Goal: Task Accomplishment & Management: Manage account settings

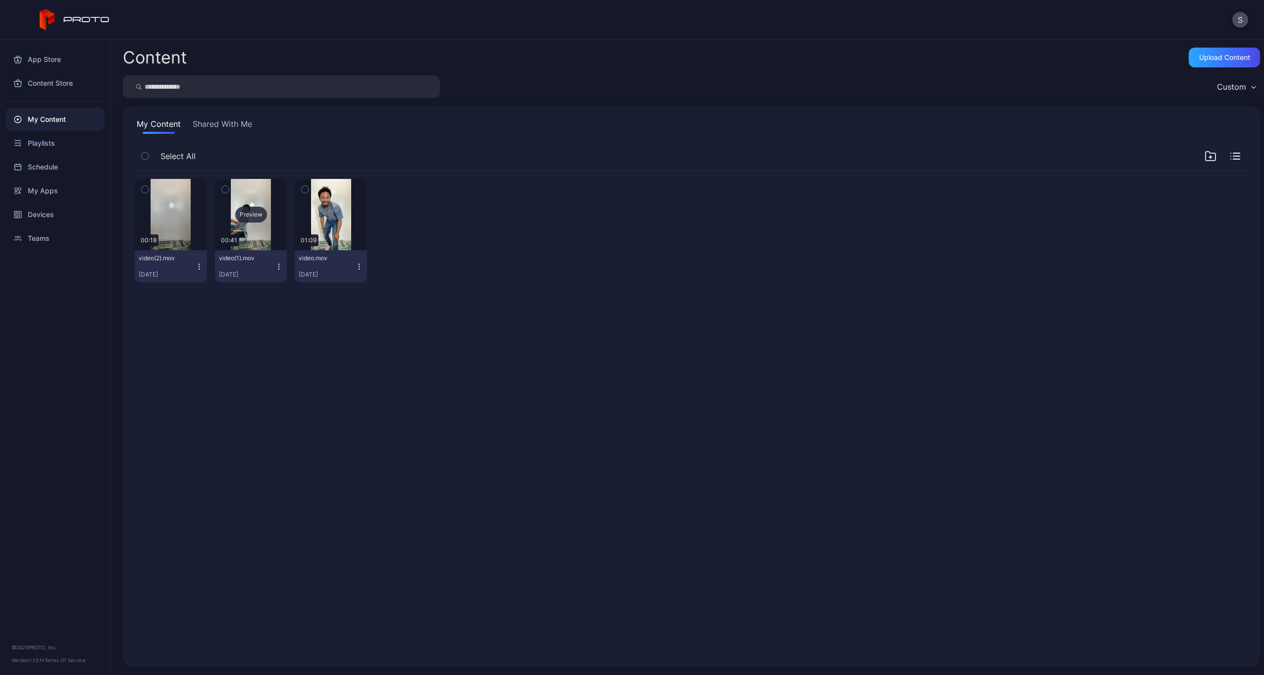
click at [252, 202] on div "Preview" at bounding box center [251, 214] width 72 height 71
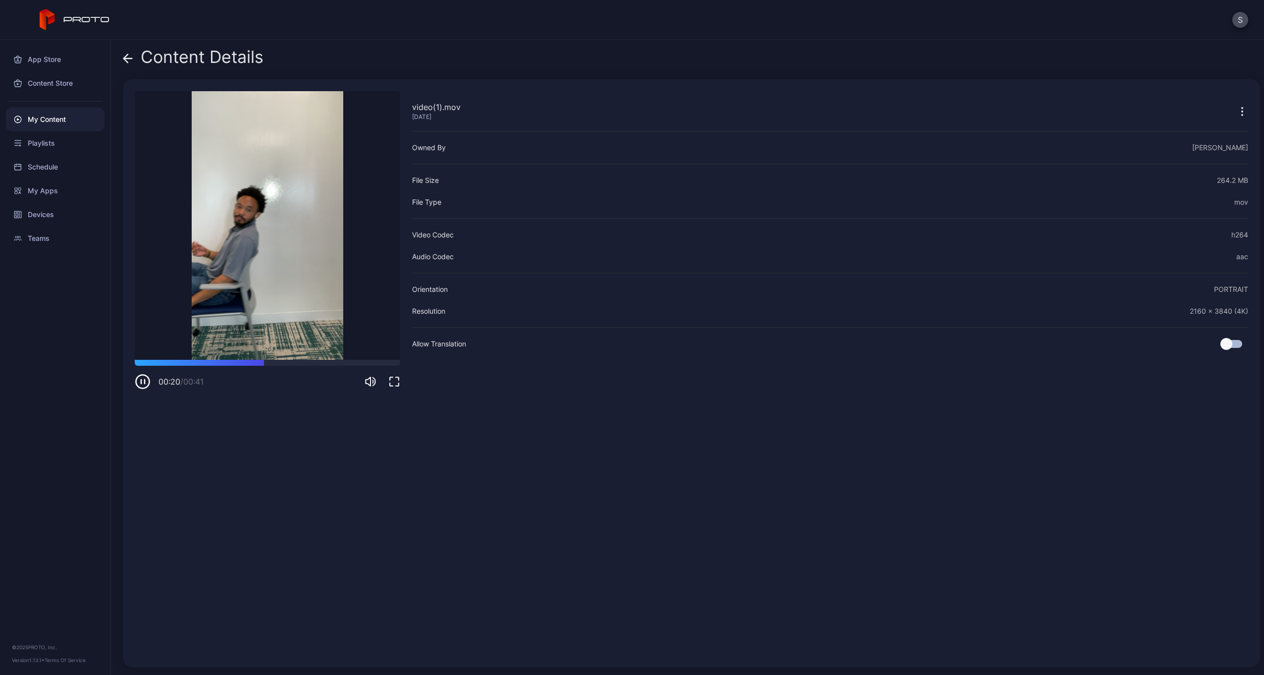
click at [127, 58] on icon at bounding box center [128, 58] width 8 height 0
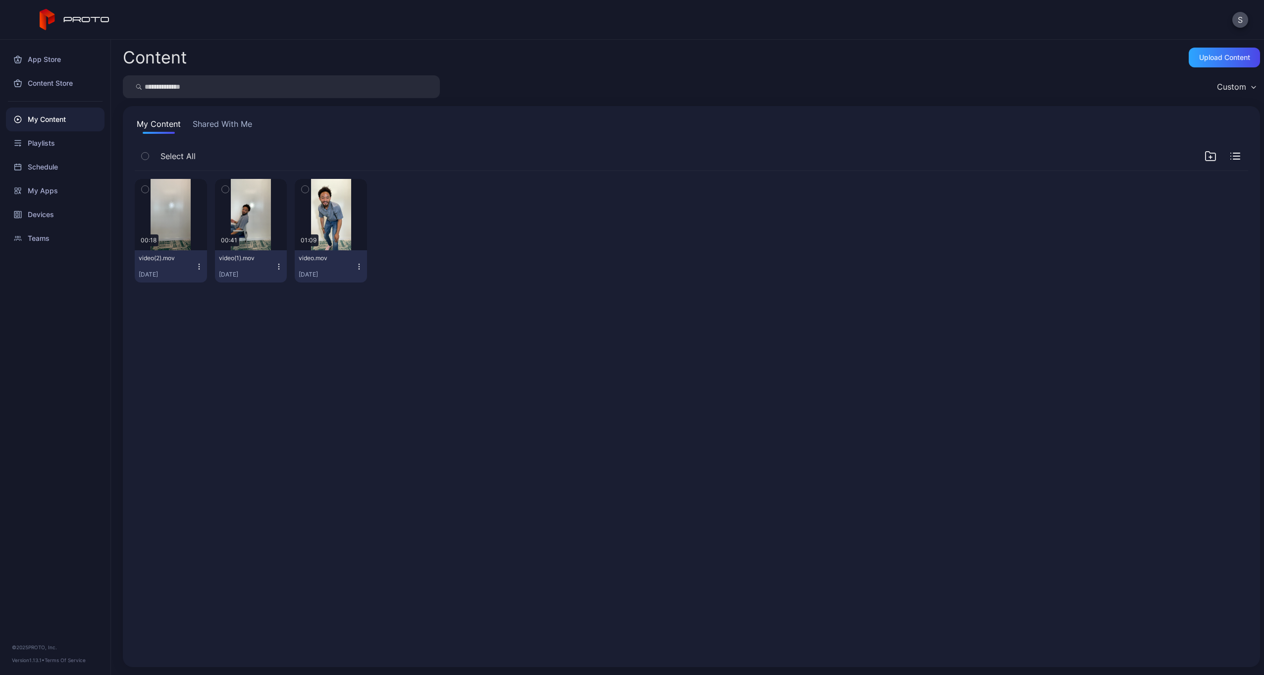
click at [277, 265] on icon "button" at bounding box center [279, 267] width 8 height 8
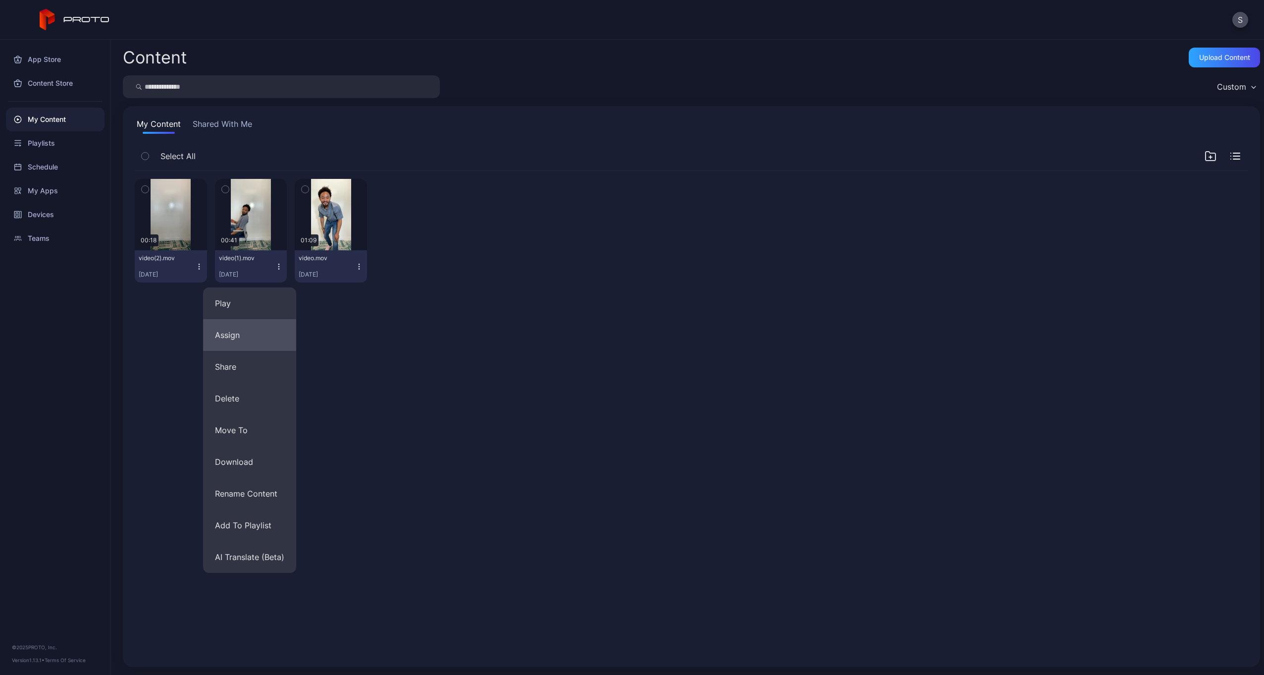
click at [263, 337] on button "Assign" at bounding box center [249, 335] width 93 height 32
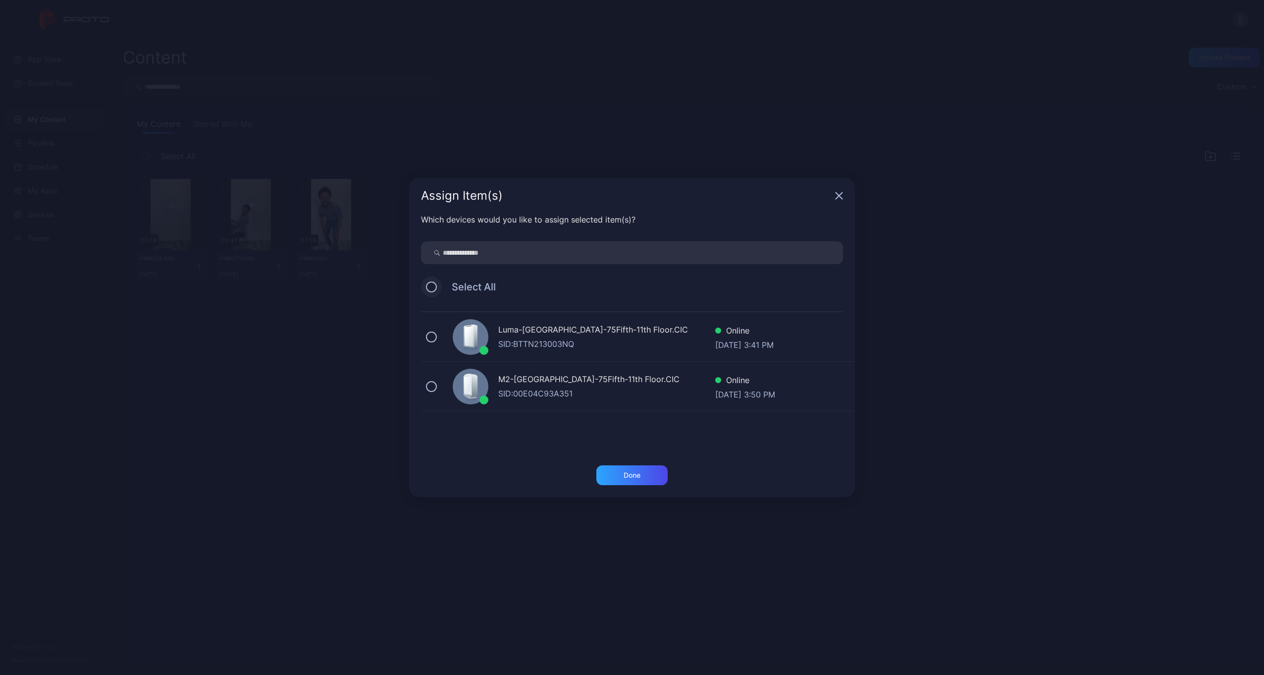
click at [436, 287] on button at bounding box center [431, 286] width 11 height 11
click at [628, 476] on div "Done" at bounding box center [632, 475] width 17 height 8
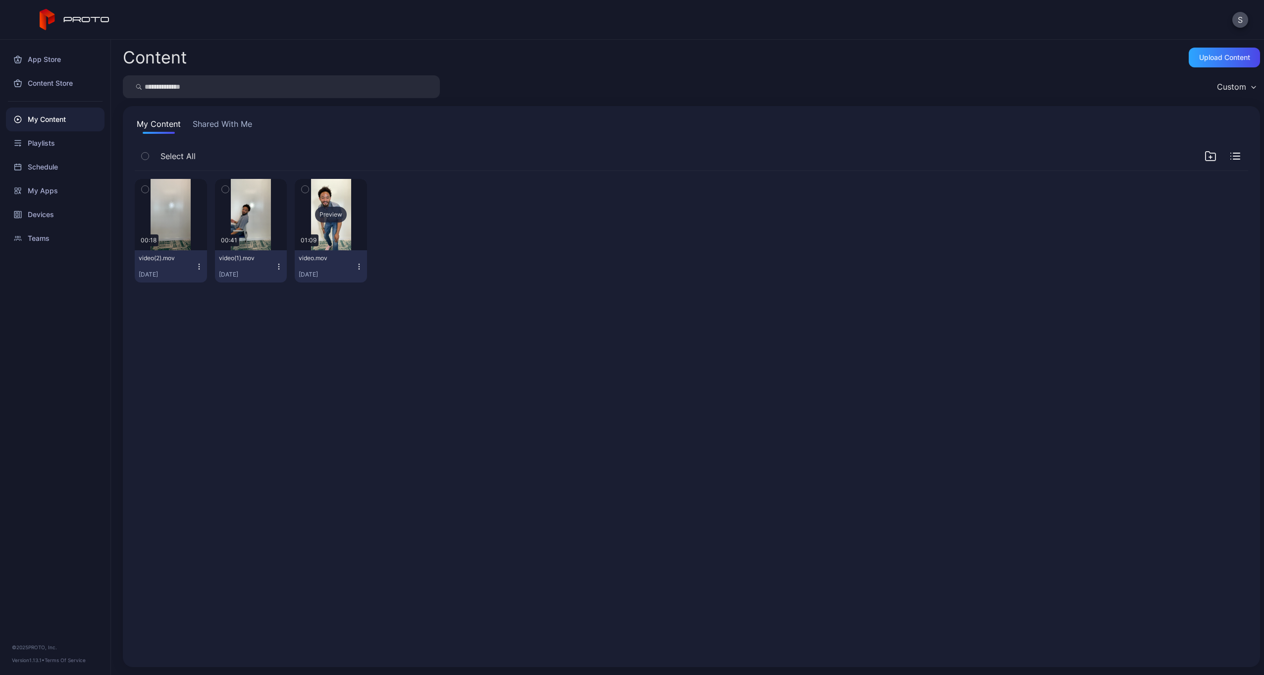
click at [326, 211] on div "Preview" at bounding box center [331, 215] width 32 height 16
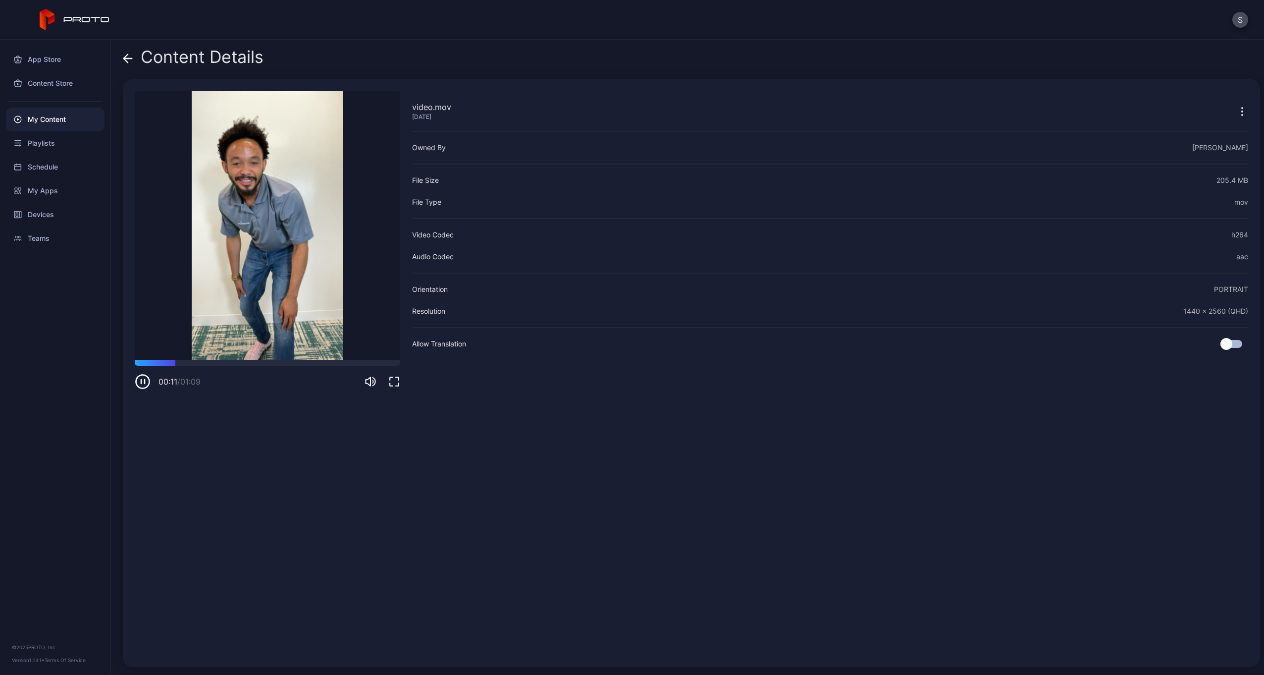
click at [130, 56] on icon at bounding box center [128, 59] width 10 height 10
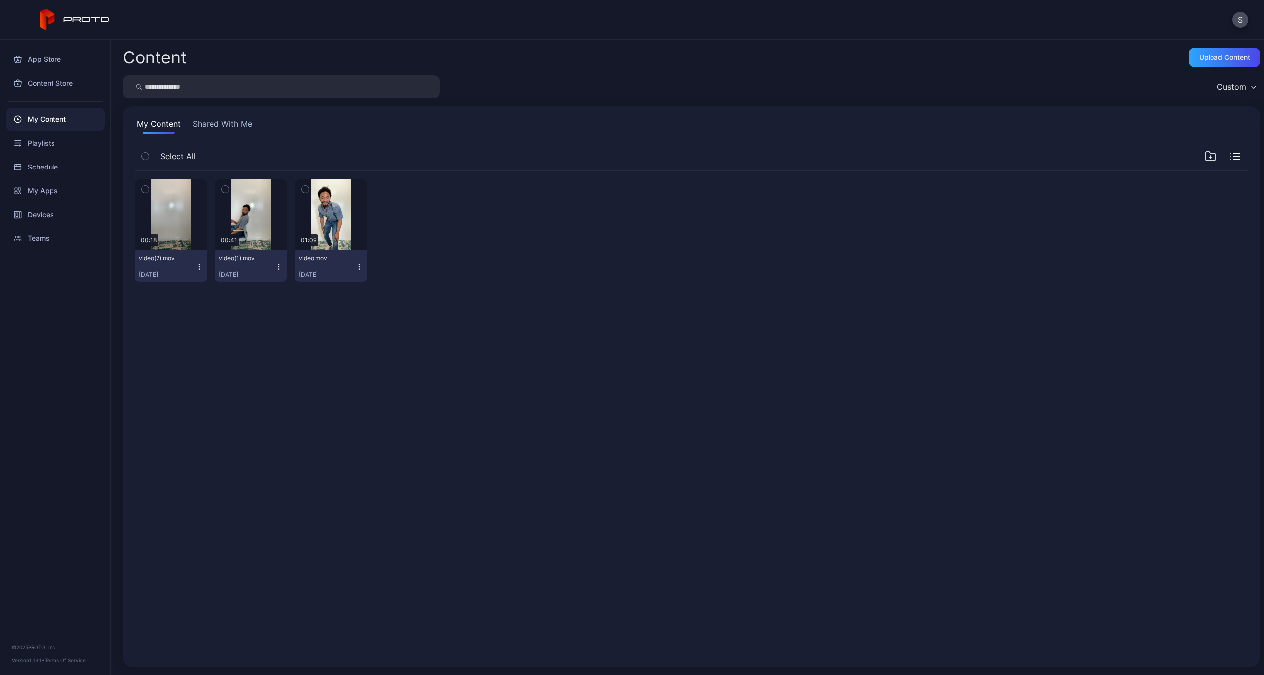
click at [144, 188] on icon "button" at bounding box center [145, 189] width 7 height 11
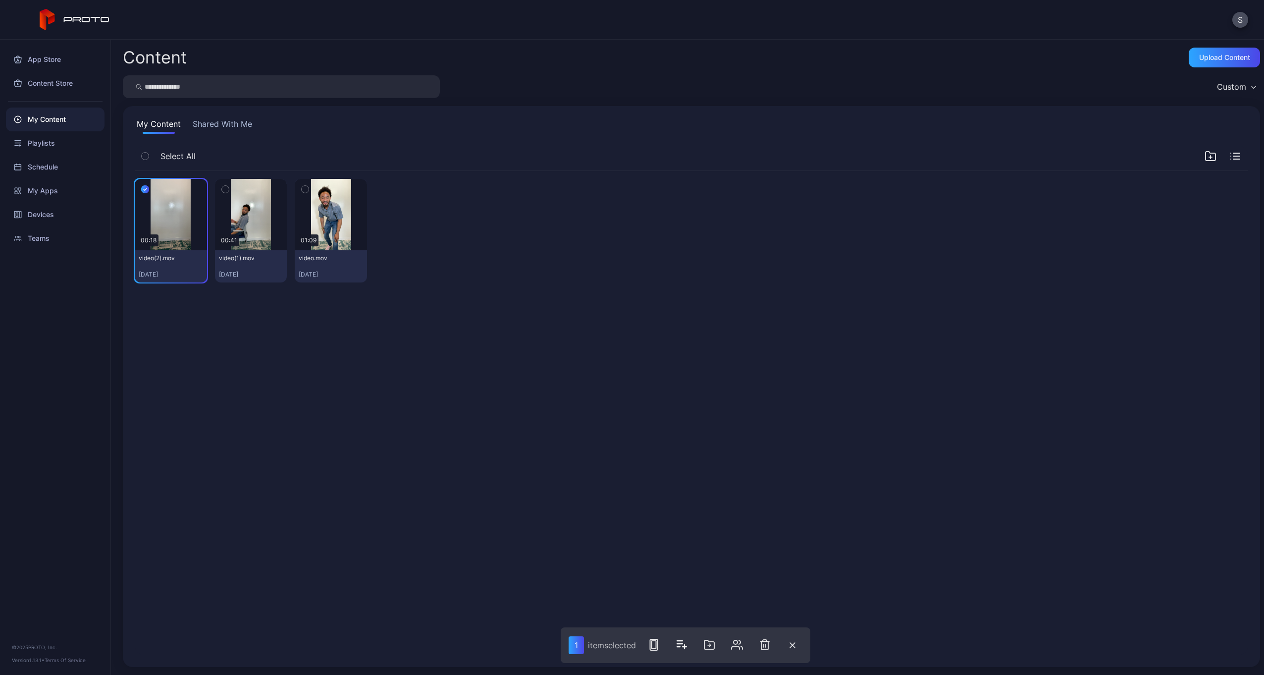
click at [302, 188] on icon "button" at bounding box center [305, 189] width 7 height 11
click at [656, 643] on icon "button" at bounding box center [657, 645] width 12 height 12
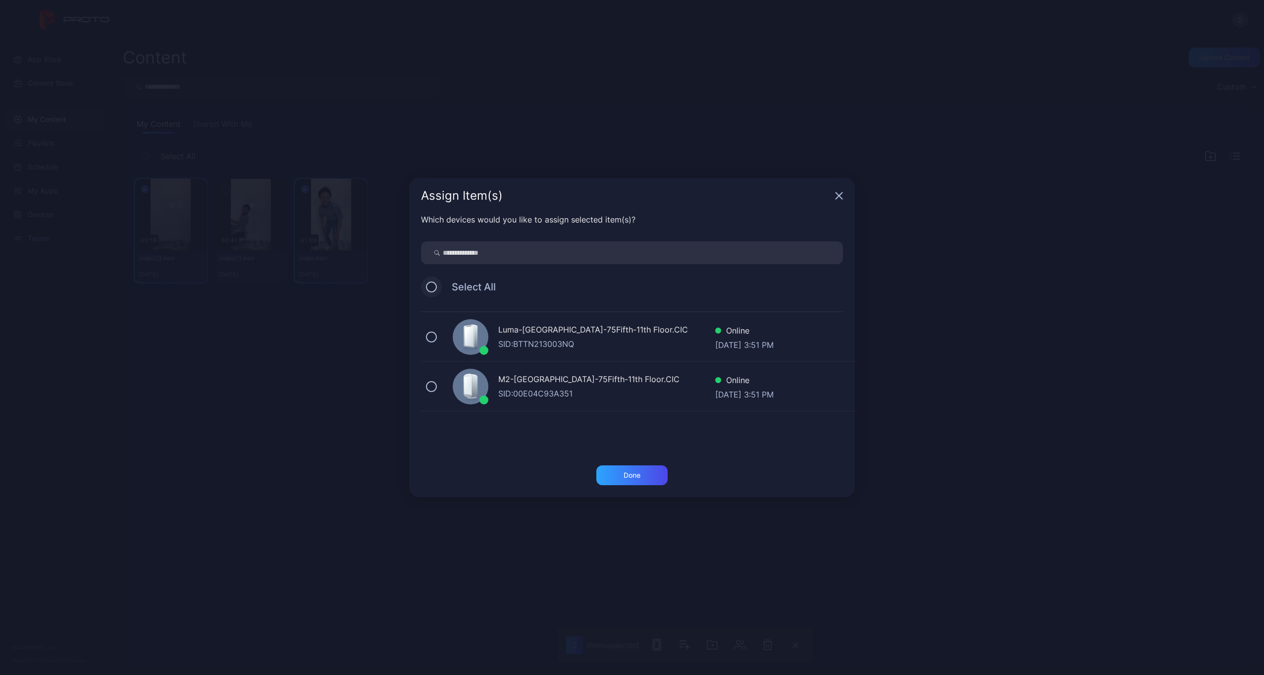
click at [434, 285] on button at bounding box center [431, 286] width 11 height 11
click at [645, 474] on div "Done" at bounding box center [632, 475] width 71 height 20
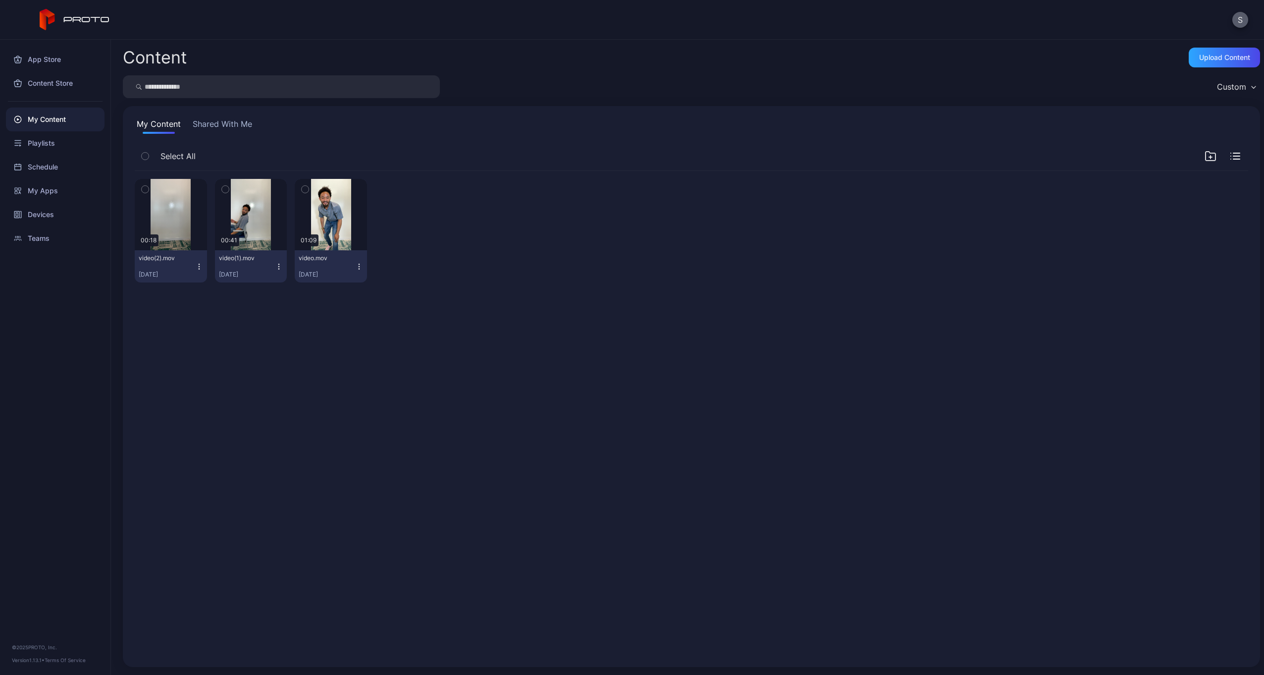
click at [1243, 21] on button "S" at bounding box center [1241, 20] width 16 height 16
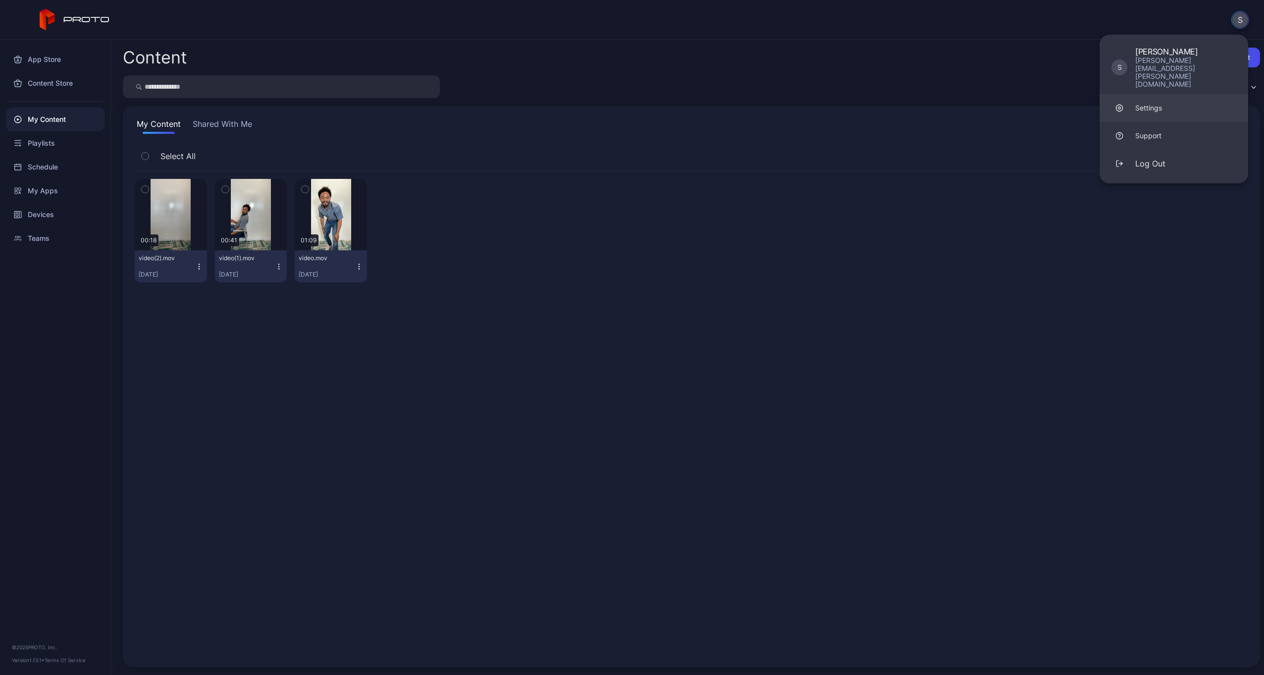
click at [1147, 103] on div "Settings" at bounding box center [1149, 108] width 27 height 10
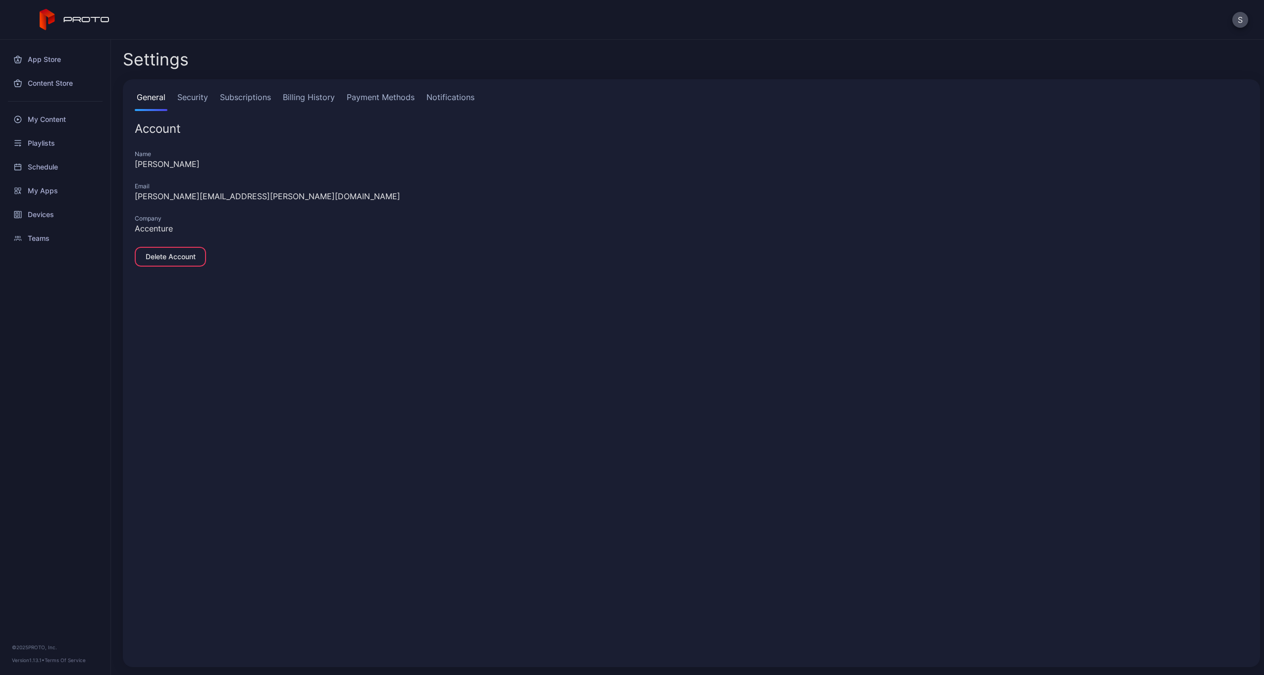
click at [192, 91] on link "Security" at bounding box center [192, 101] width 35 height 20
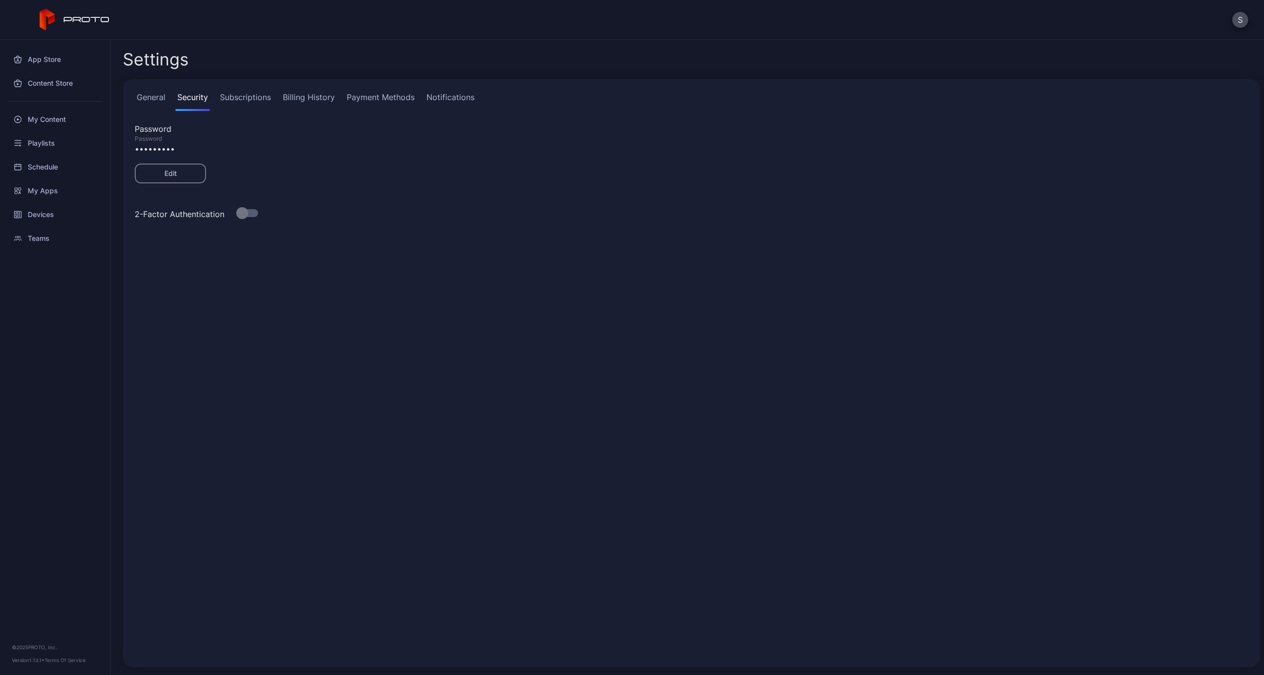
click at [244, 100] on link "Subscriptions" at bounding box center [245, 101] width 55 height 20
click at [293, 96] on link "Billing History" at bounding box center [309, 101] width 56 height 20
click at [359, 94] on link "Payment Methods" at bounding box center [381, 101] width 72 height 20
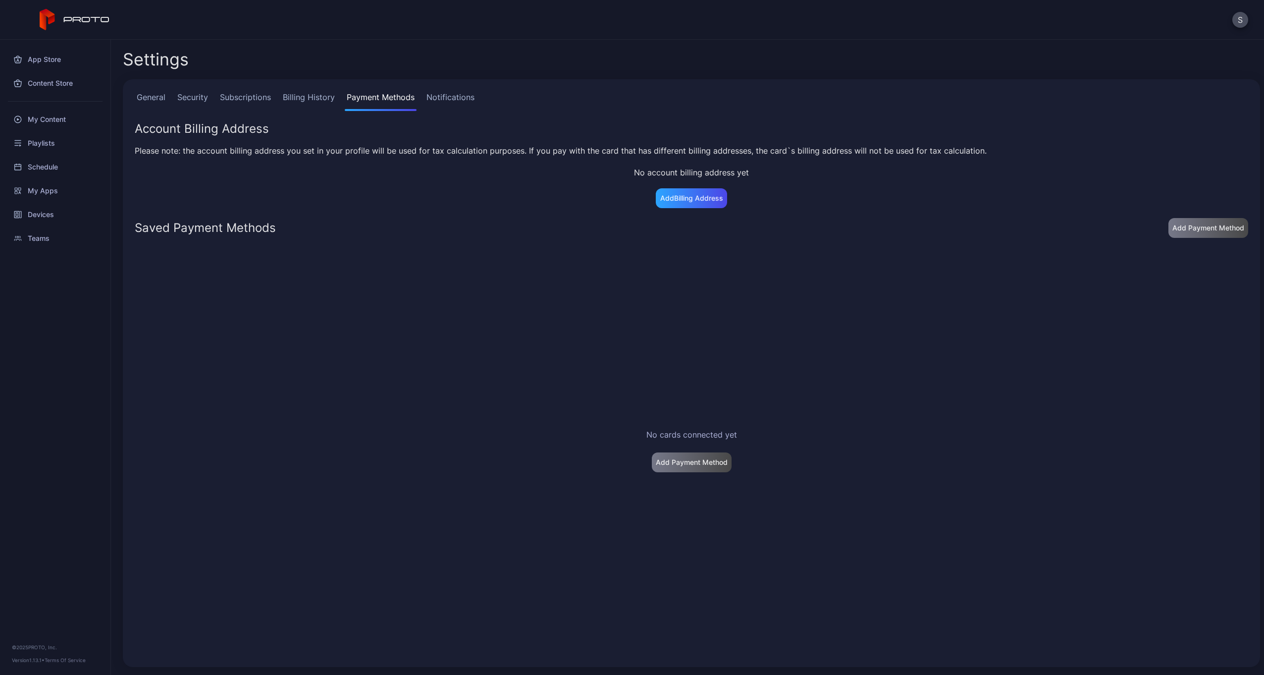
click at [460, 99] on link "Notifications" at bounding box center [451, 101] width 52 height 20
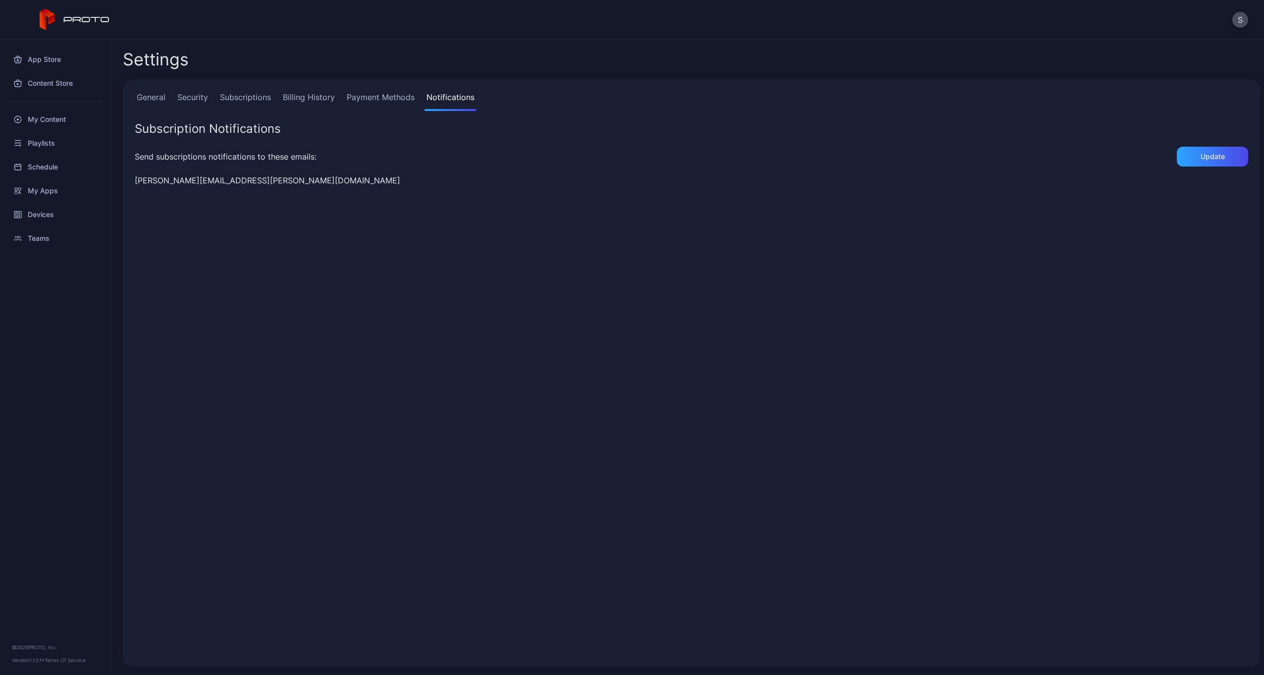
click at [246, 95] on link "Subscriptions" at bounding box center [245, 101] width 55 height 20
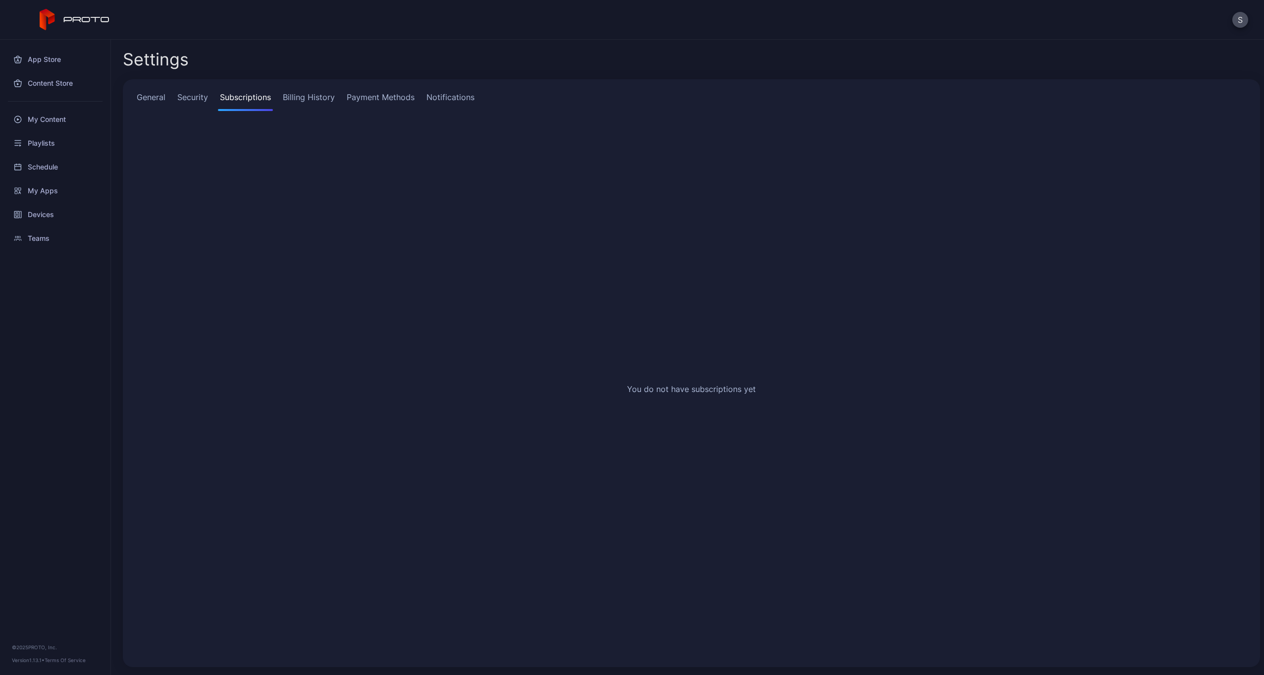
click at [159, 94] on link "General" at bounding box center [151, 101] width 33 height 20
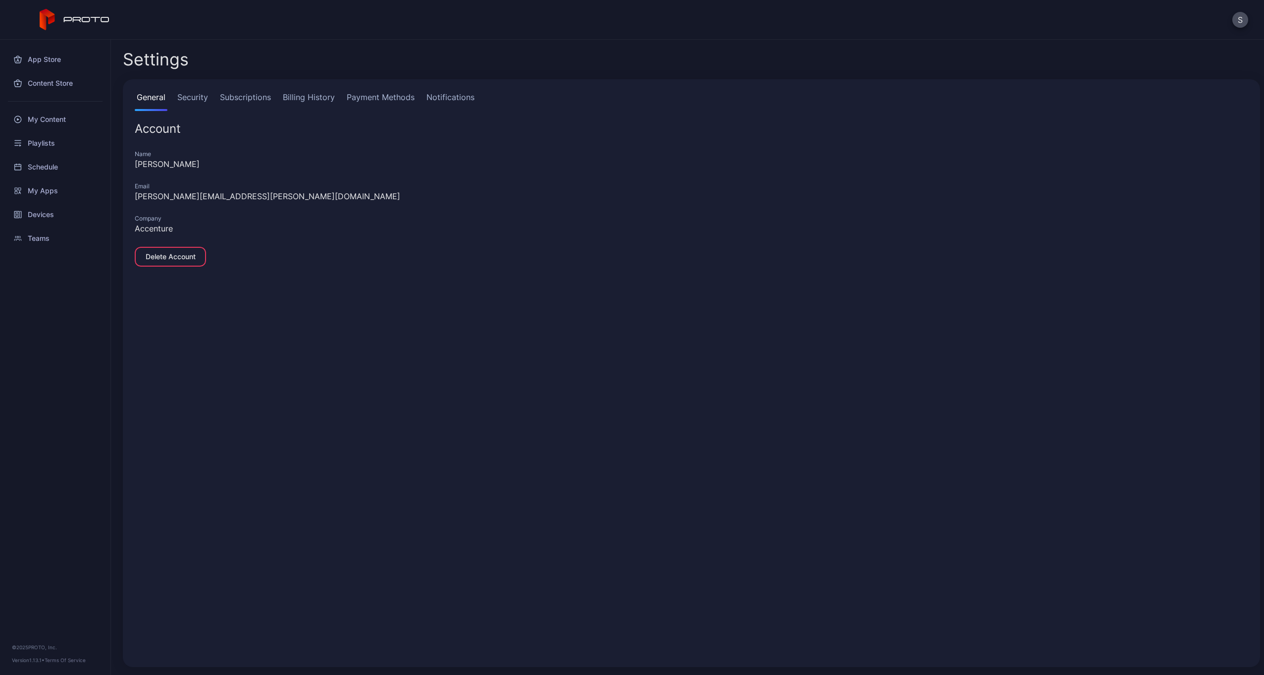
click at [240, 98] on link "Subscriptions" at bounding box center [245, 101] width 55 height 20
